Goal: Submit feedback/report problem: Leave review/rating

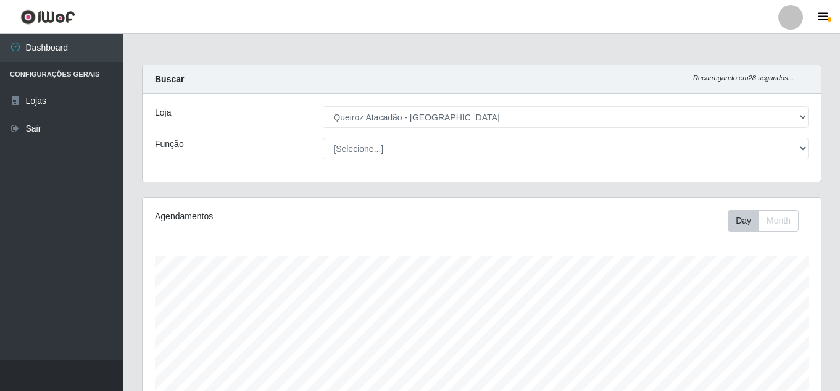
select select "225"
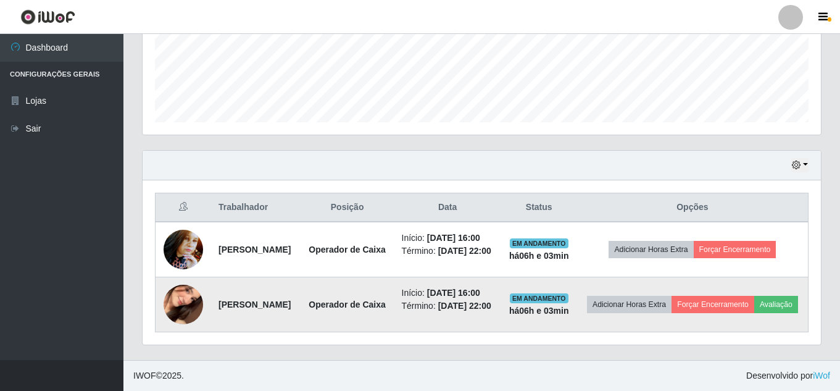
scroll to position [256, 678]
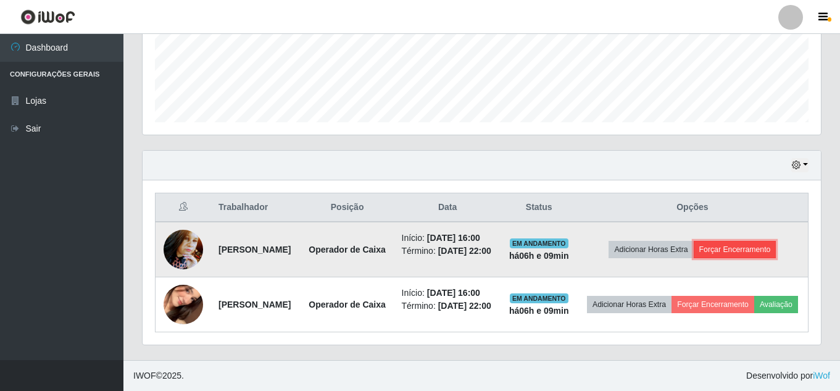
click at [757, 241] on button "Forçar Encerramento" at bounding box center [735, 249] width 83 height 17
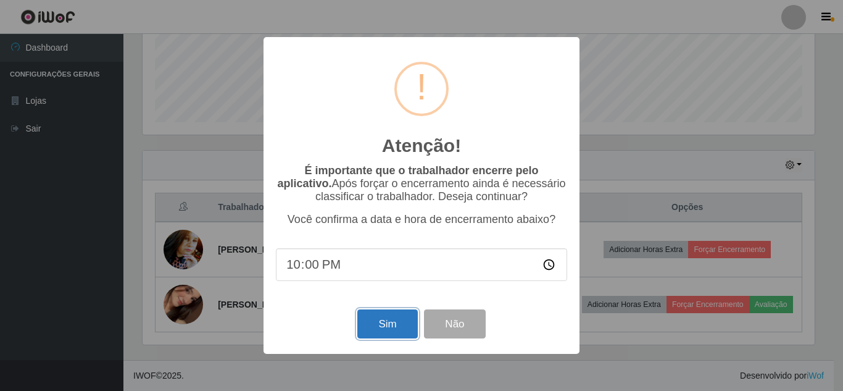
click at [395, 317] on button "Sim" at bounding box center [387, 323] width 60 height 29
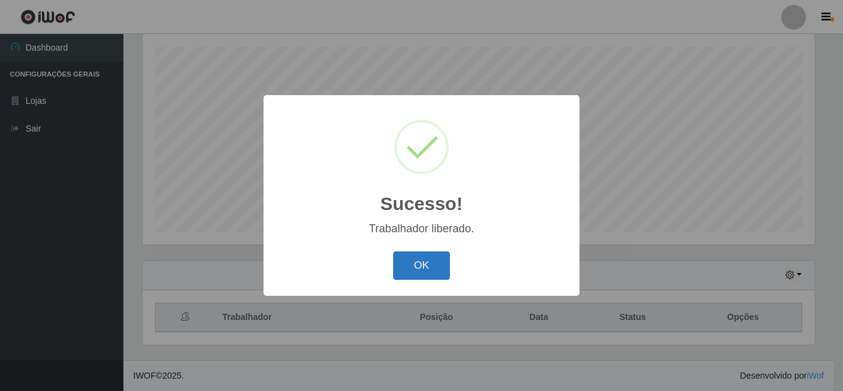
click at [418, 267] on button "OK" at bounding box center [421, 265] width 57 height 29
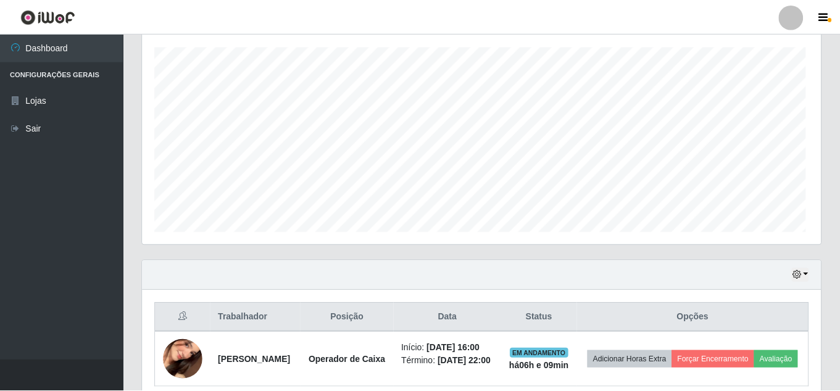
scroll to position [256, 678]
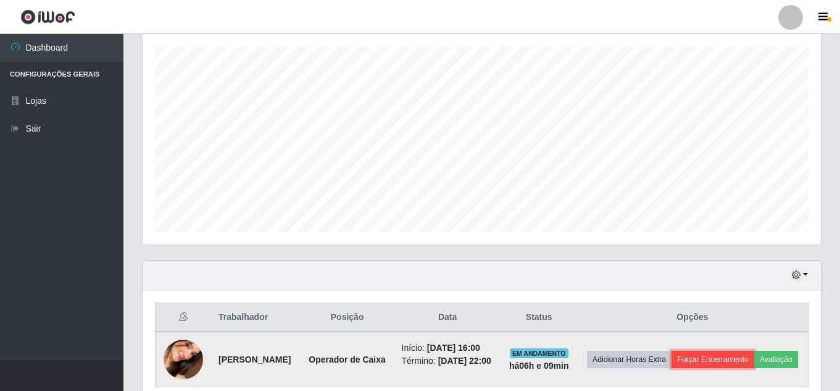
click at [739, 359] on button "Forçar Encerramento" at bounding box center [713, 359] width 83 height 17
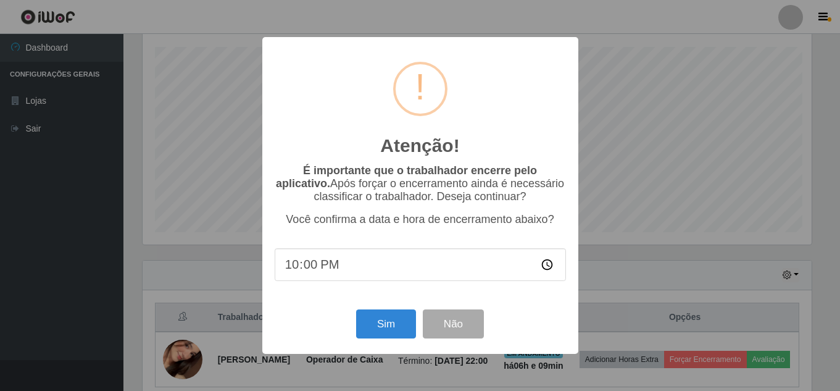
scroll to position [256, 672]
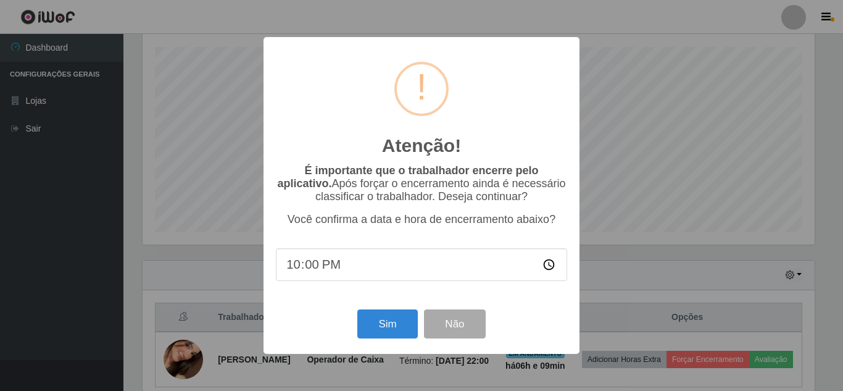
click at [561, 237] on div "É importante que o trabalhador encerre pelo aplicativo. Após forçar o encerrame…" at bounding box center [421, 229] width 291 height 130
click at [446, 320] on button "Não" at bounding box center [454, 323] width 61 height 29
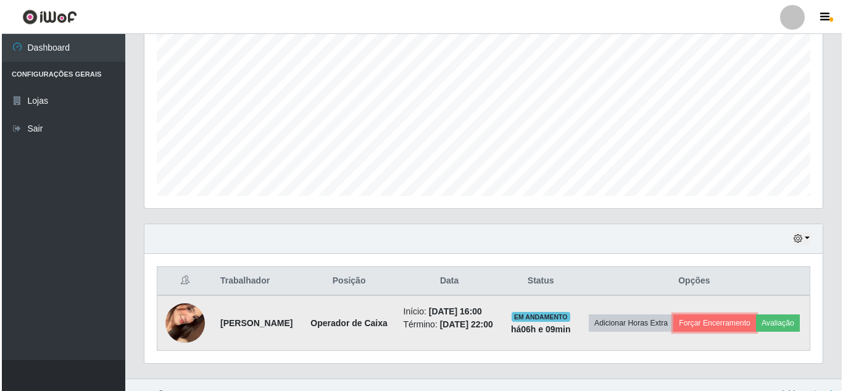
scroll to position [273, 0]
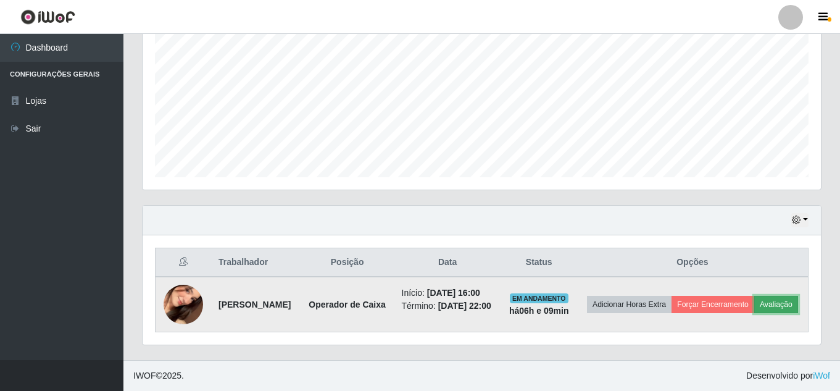
click at [754, 313] on button "Avaliação" at bounding box center [776, 304] width 44 height 17
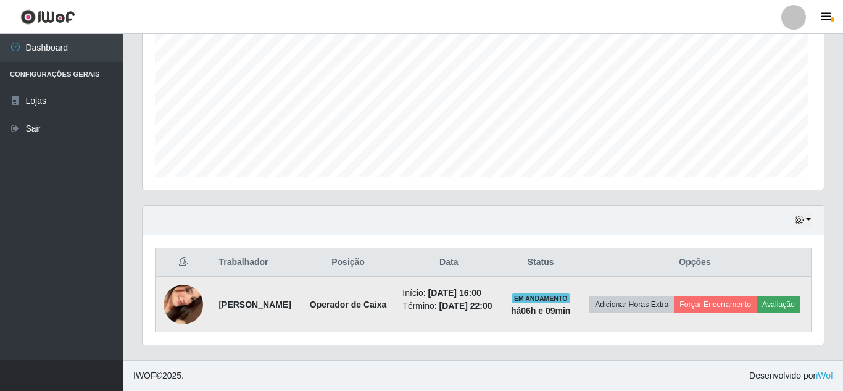
scroll to position [256, 672]
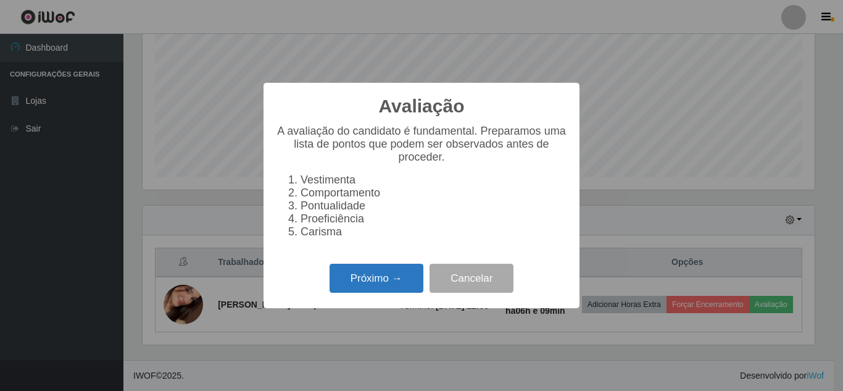
click at [354, 284] on button "Próximo →" at bounding box center [377, 278] width 94 height 29
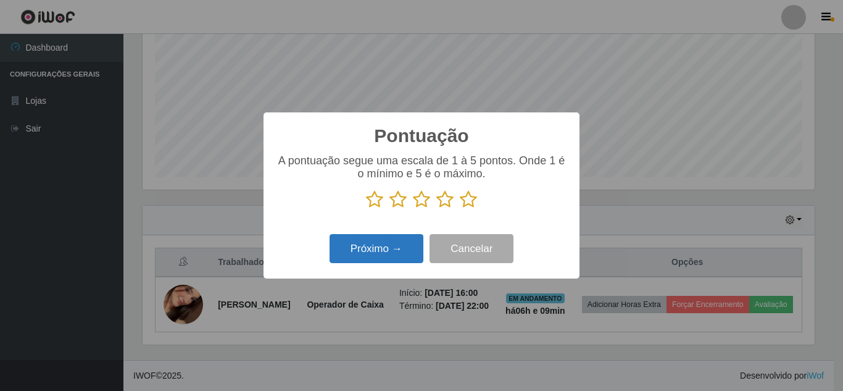
scroll to position [617121, 616705]
click at [378, 200] on icon at bounding box center [374, 199] width 17 height 19
click at [366, 209] on input "radio" at bounding box center [366, 209] width 0 height 0
click at [371, 229] on div "Pontuação × A pontuação segue uma escala de 1 à 5 pontos. Onde 1 é o mínimo e 5…" at bounding box center [422, 195] width 316 height 166
click at [368, 241] on button "Próximo →" at bounding box center [377, 248] width 94 height 29
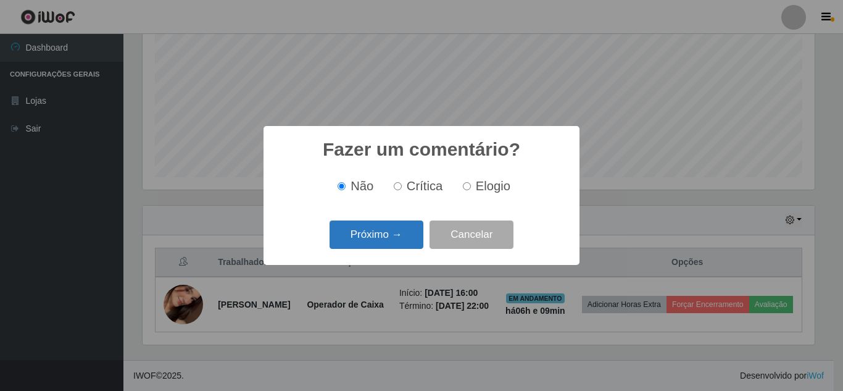
click at [372, 233] on button "Próximo →" at bounding box center [377, 234] width 94 height 29
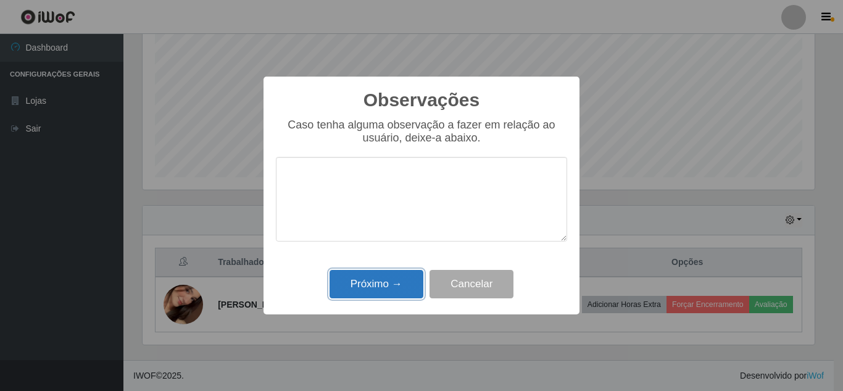
click at [390, 277] on button "Próximo →" at bounding box center [377, 284] width 94 height 29
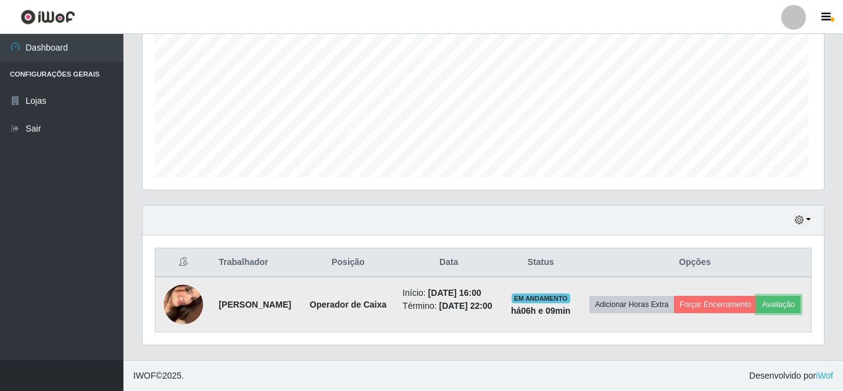
scroll to position [256, 678]
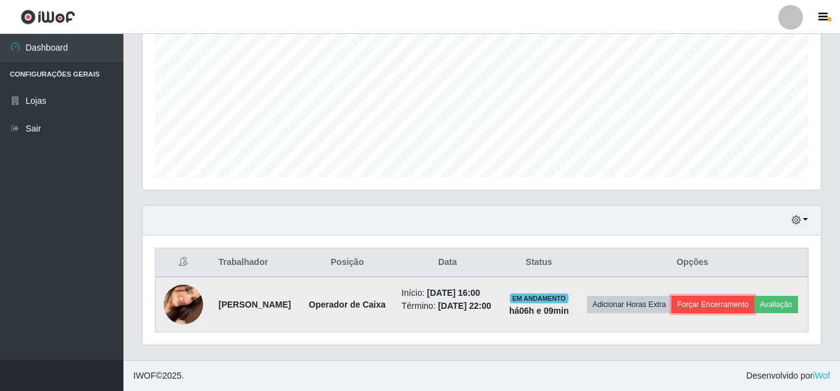
click at [733, 296] on button "Forçar Encerramento" at bounding box center [713, 304] width 83 height 17
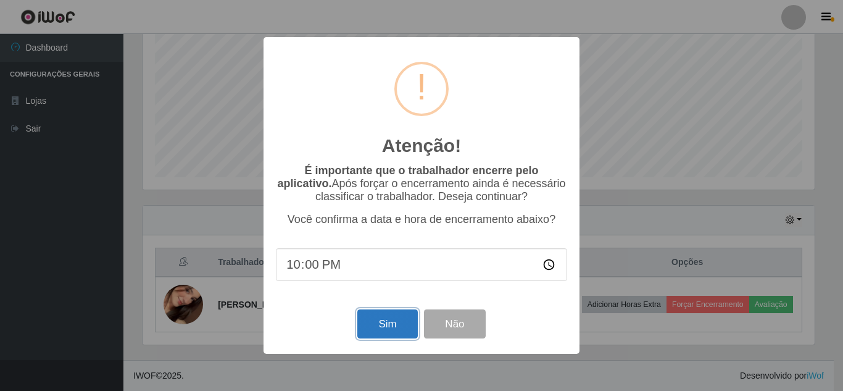
click at [383, 330] on button "Sim" at bounding box center [387, 323] width 60 height 29
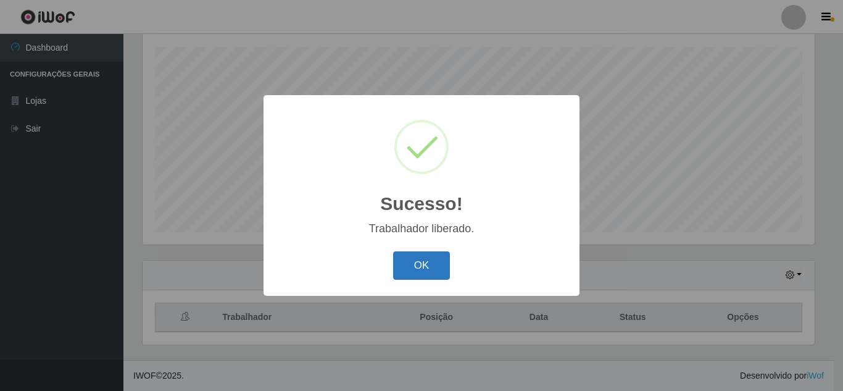
click at [417, 261] on button "OK" at bounding box center [421, 265] width 57 height 29
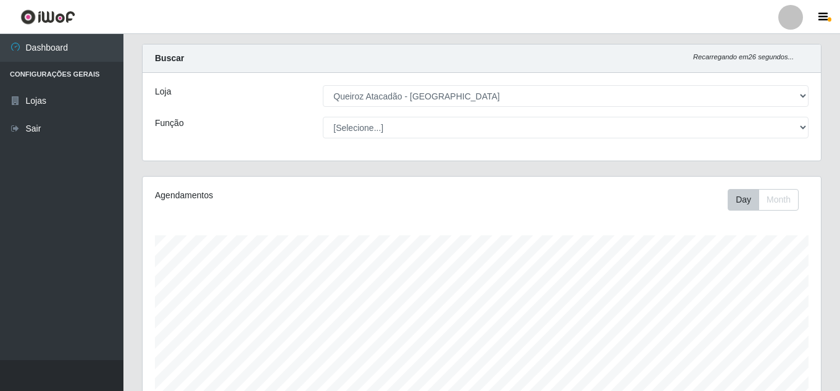
scroll to position [0, 0]
